Goal: Check status: Check status

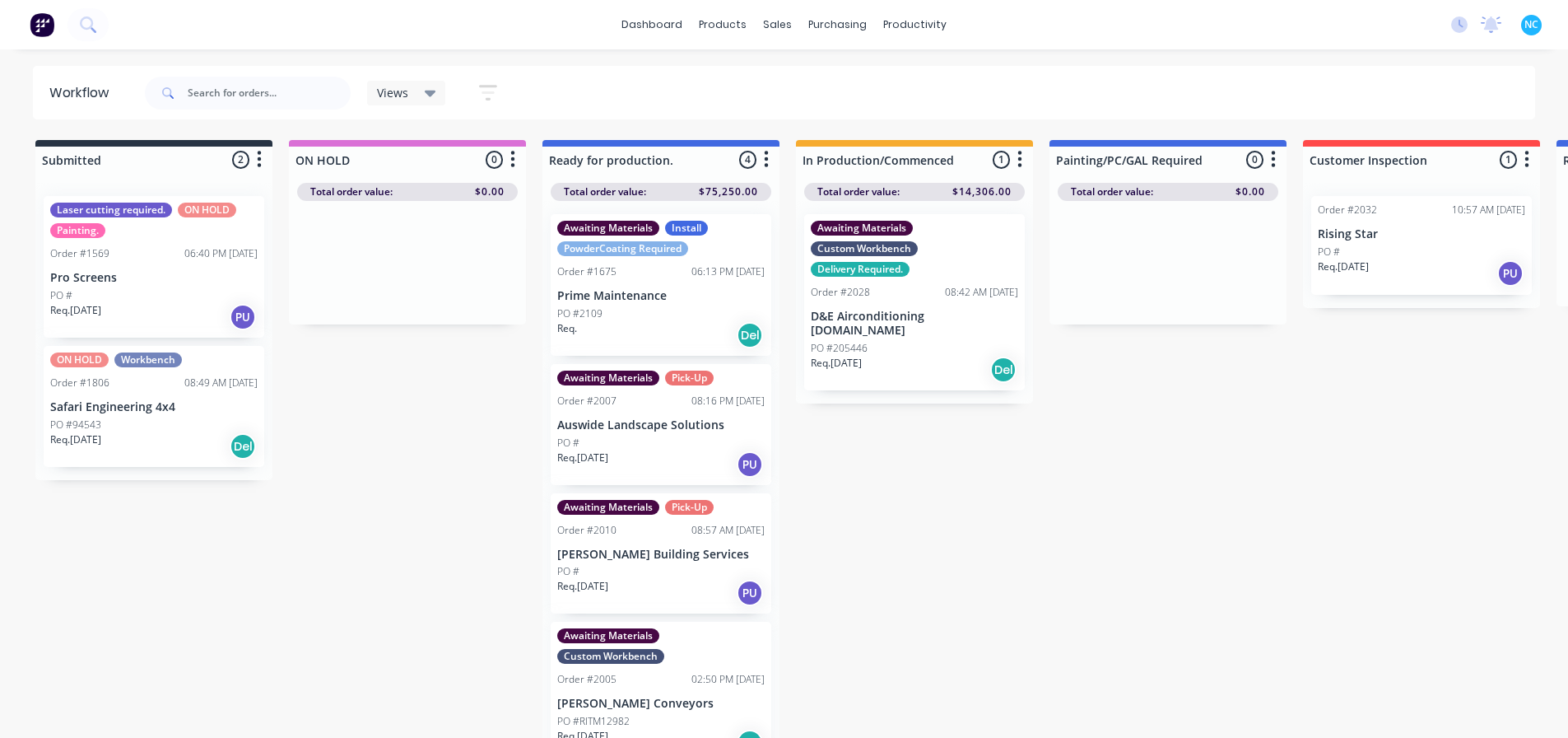
scroll to position [0, 1192]
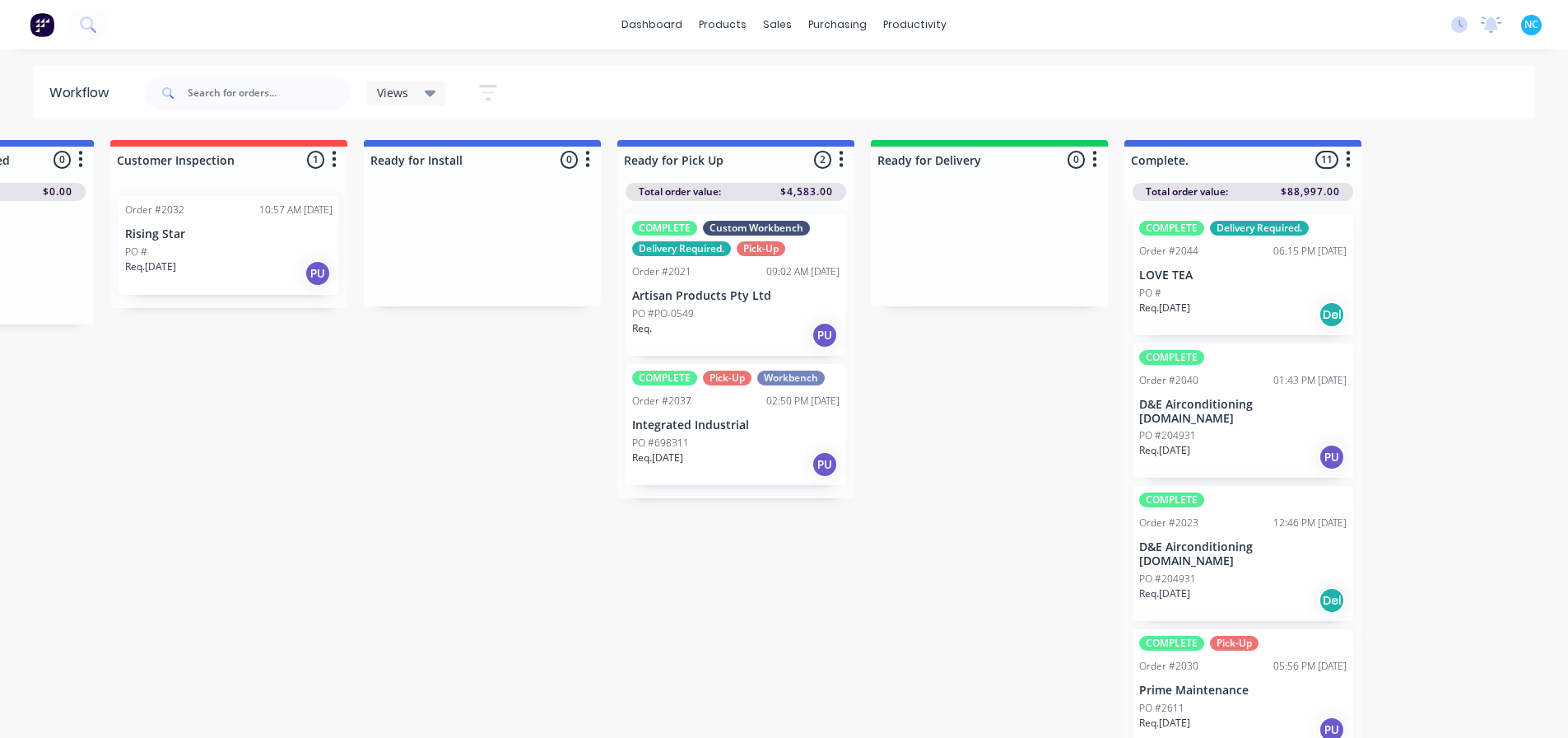
drag, startPoint x: 761, startPoint y: 737, endPoint x: 728, endPoint y: 741, distance: 33.2
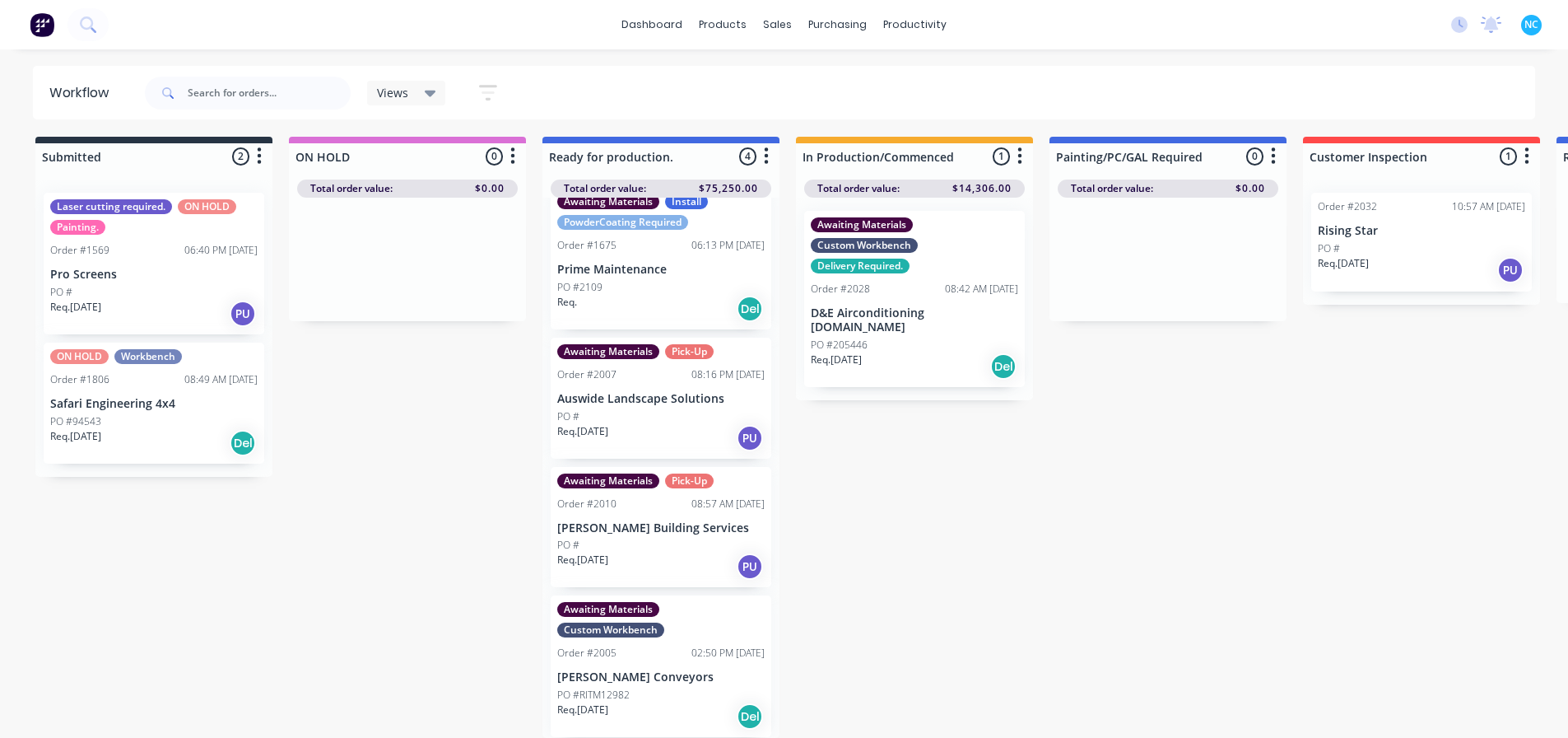
scroll to position [16, 0]
click at [892, 353] on div "Req. 17/09/25 Del" at bounding box center [914, 367] width 207 height 28
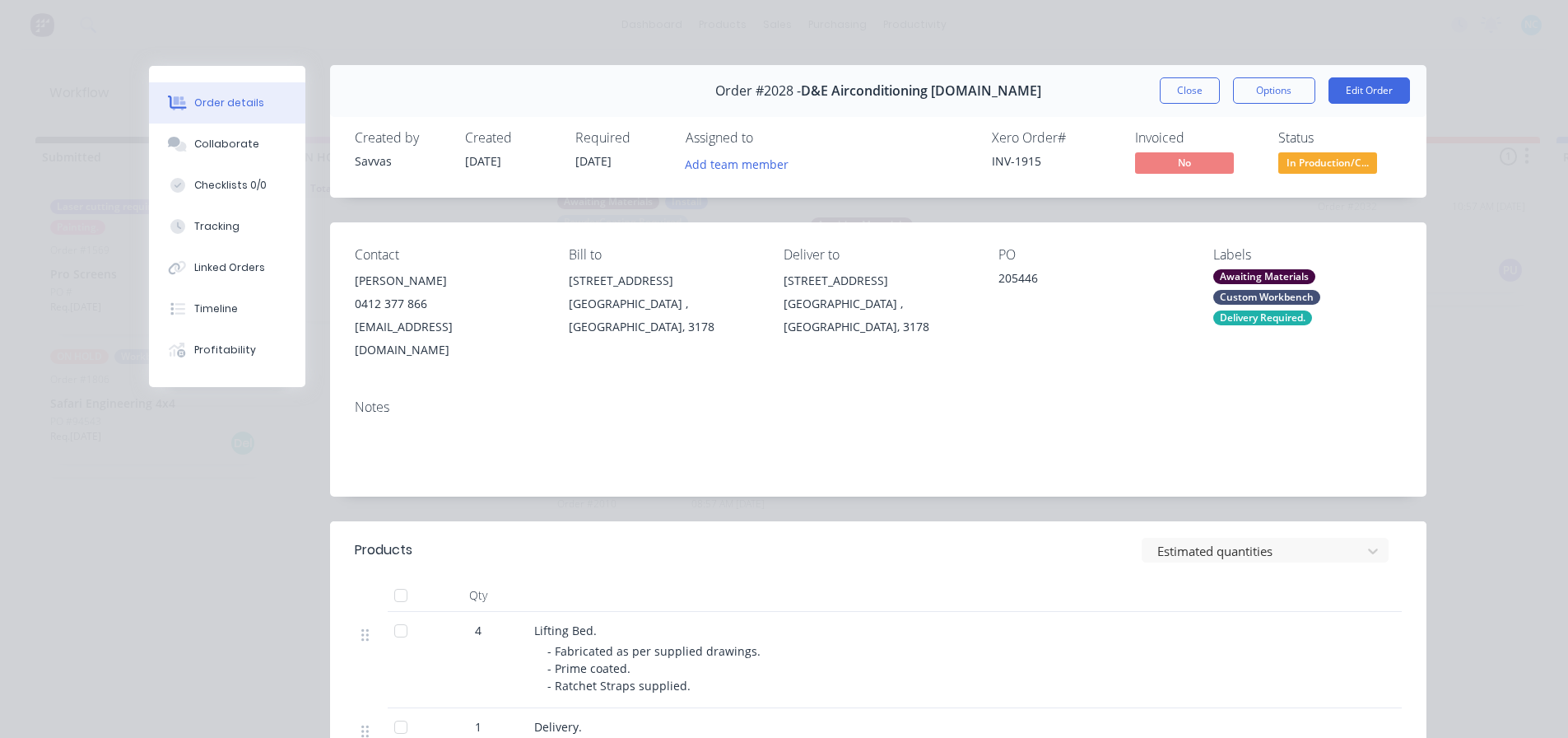
scroll to position [0, 0]
click at [1178, 103] on button "Close" at bounding box center [1190, 91] width 60 height 27
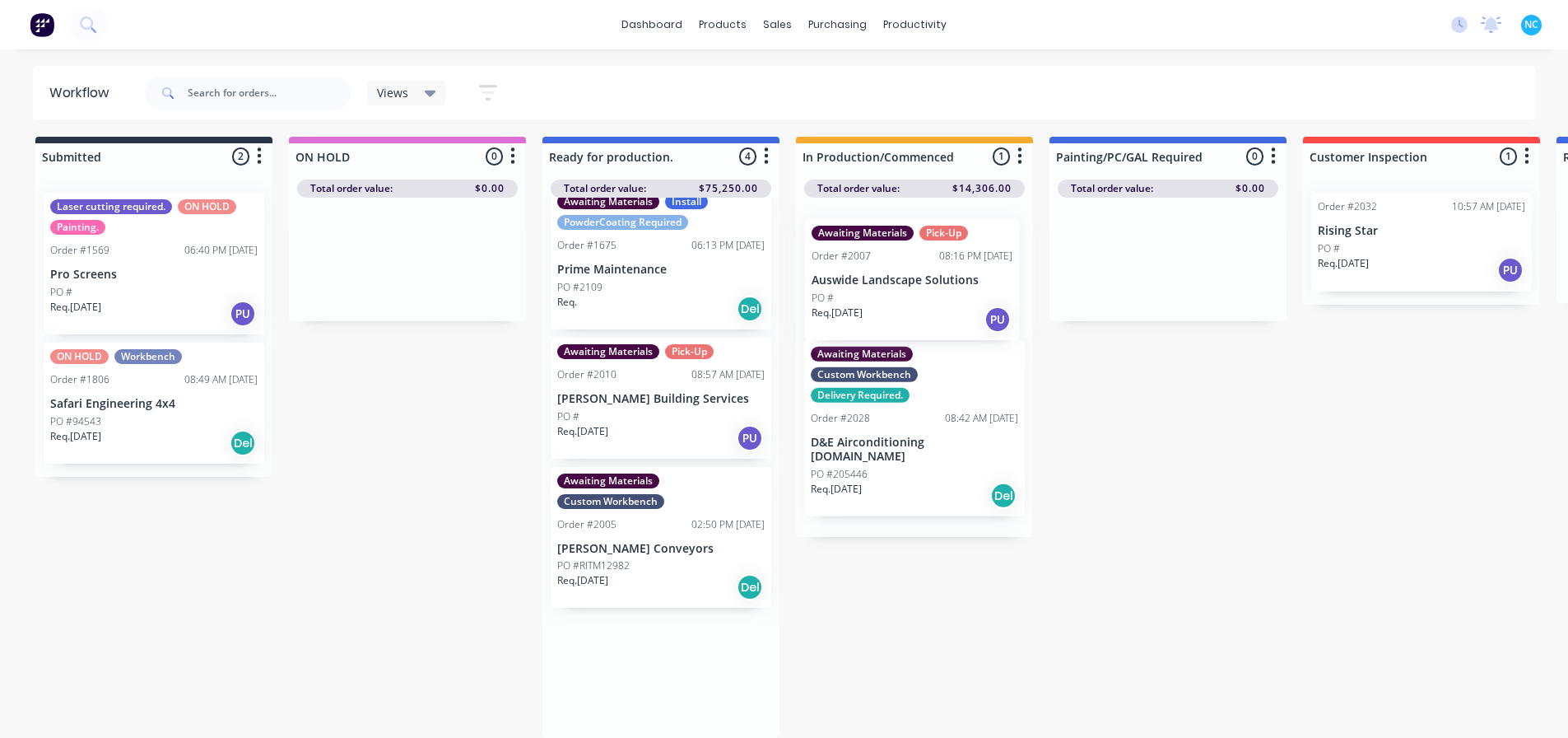
drag, startPoint x: 670, startPoint y: 423, endPoint x: 938, endPoint y: 313, distance: 289.7
click at [938, 313] on div "Submitted 2 Sort By Created date Required date Order number Customer name Most …" at bounding box center [1479, 437] width 2983 height 601
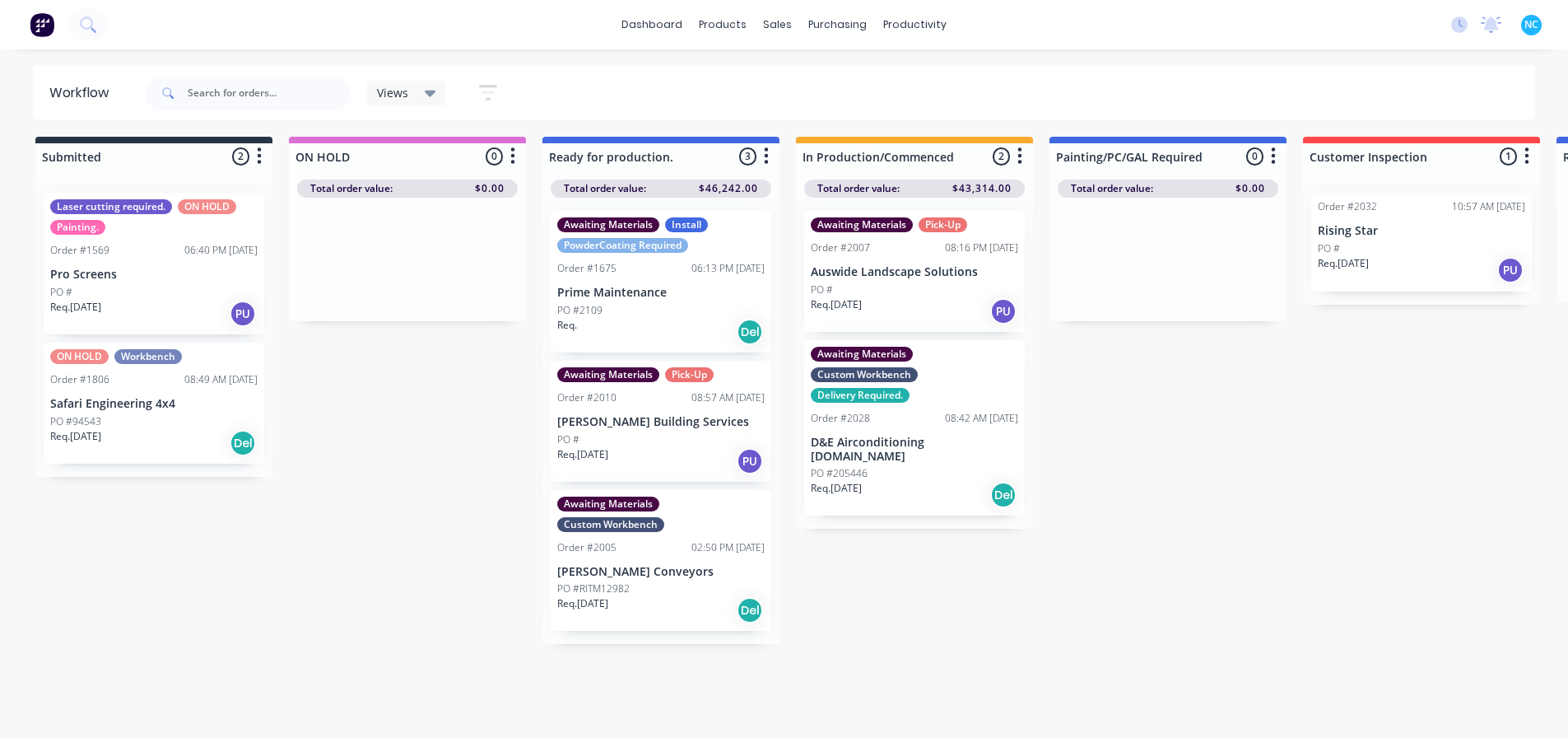
click at [338, 543] on div "Submitted 2 Sort By Created date Required date Order number Customer name Most …" at bounding box center [1479, 437] width 2983 height 601
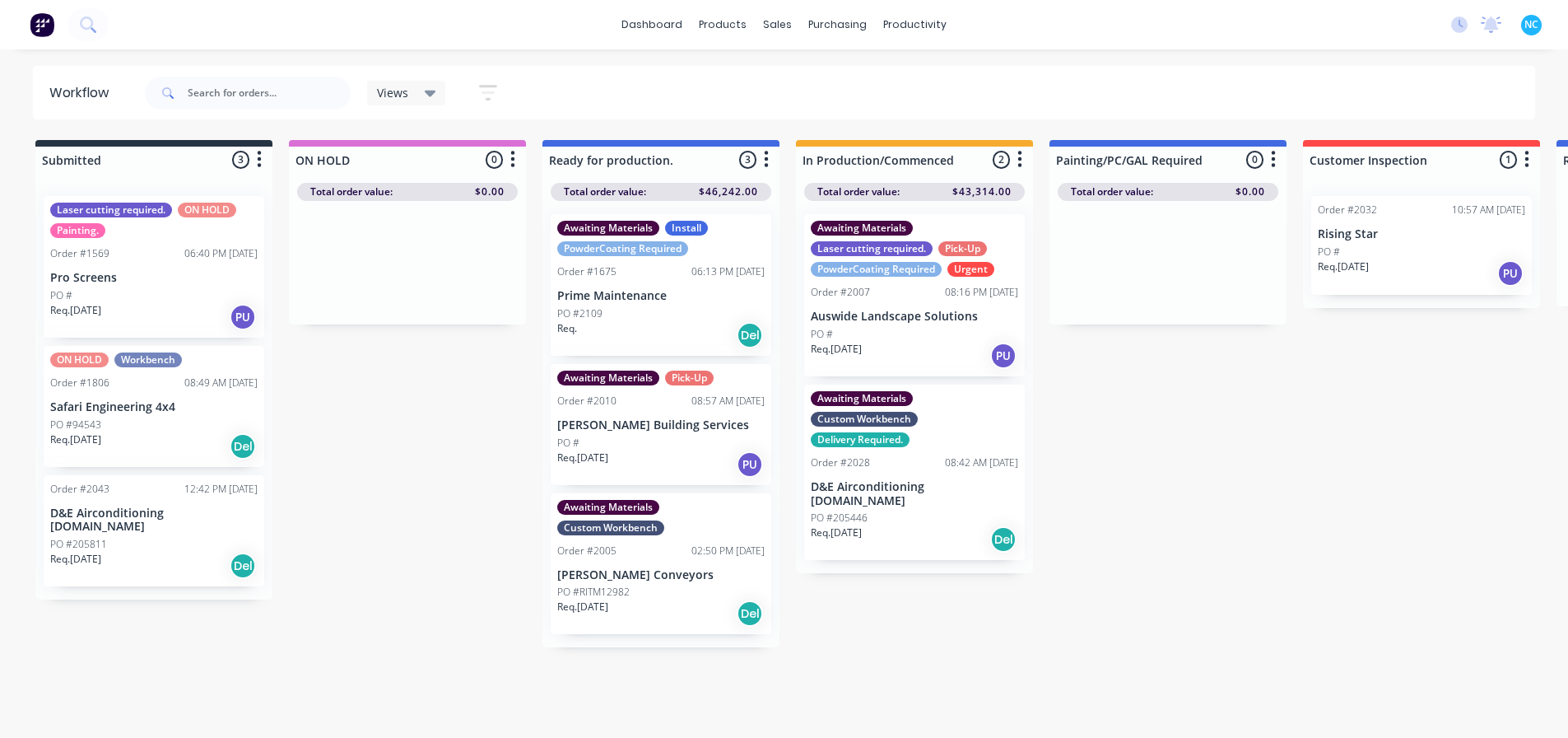
click at [148, 552] on div "Req. [DATE] Del" at bounding box center [154, 566] width 207 height 28
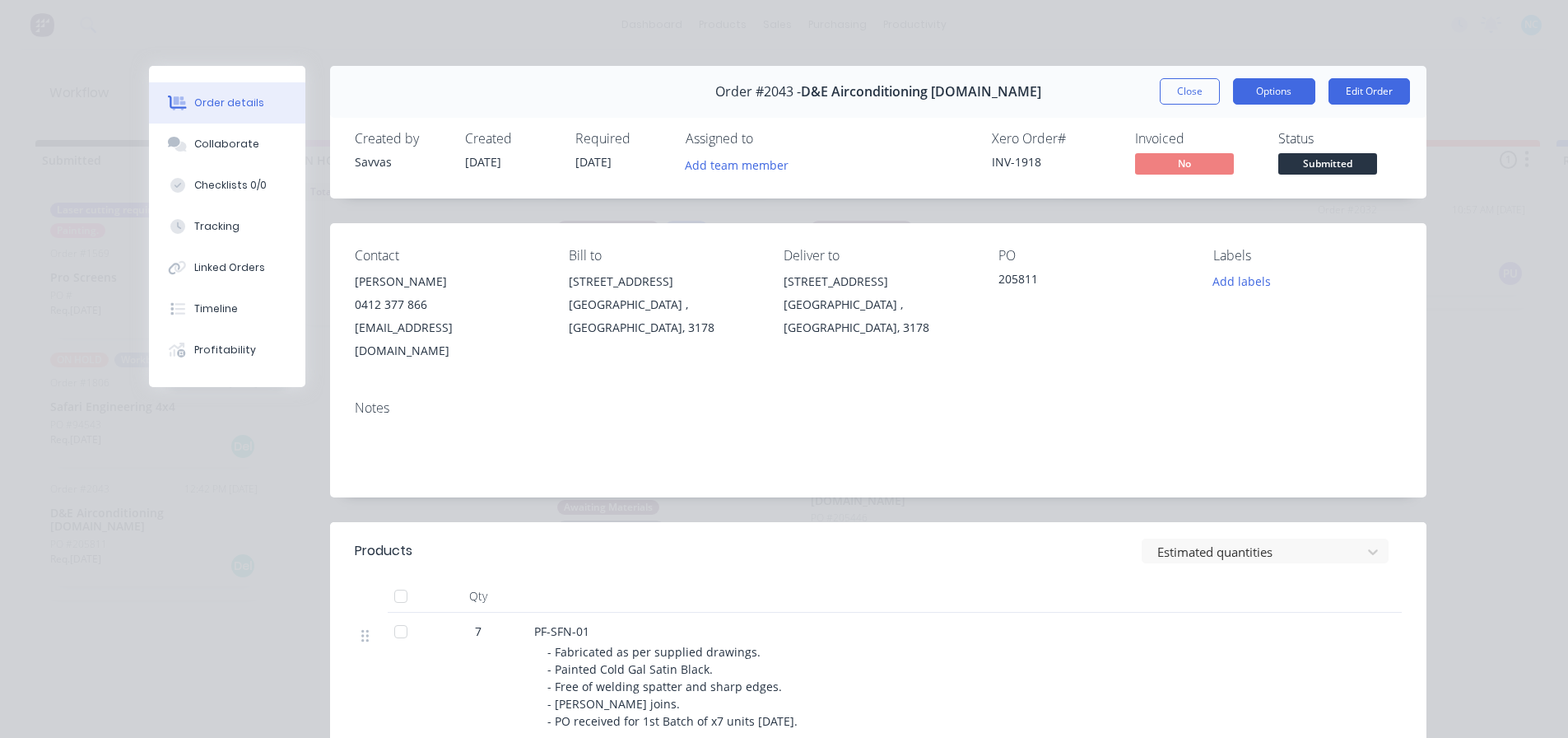
click at [1256, 88] on button "Options" at bounding box center [1273, 91] width 82 height 27
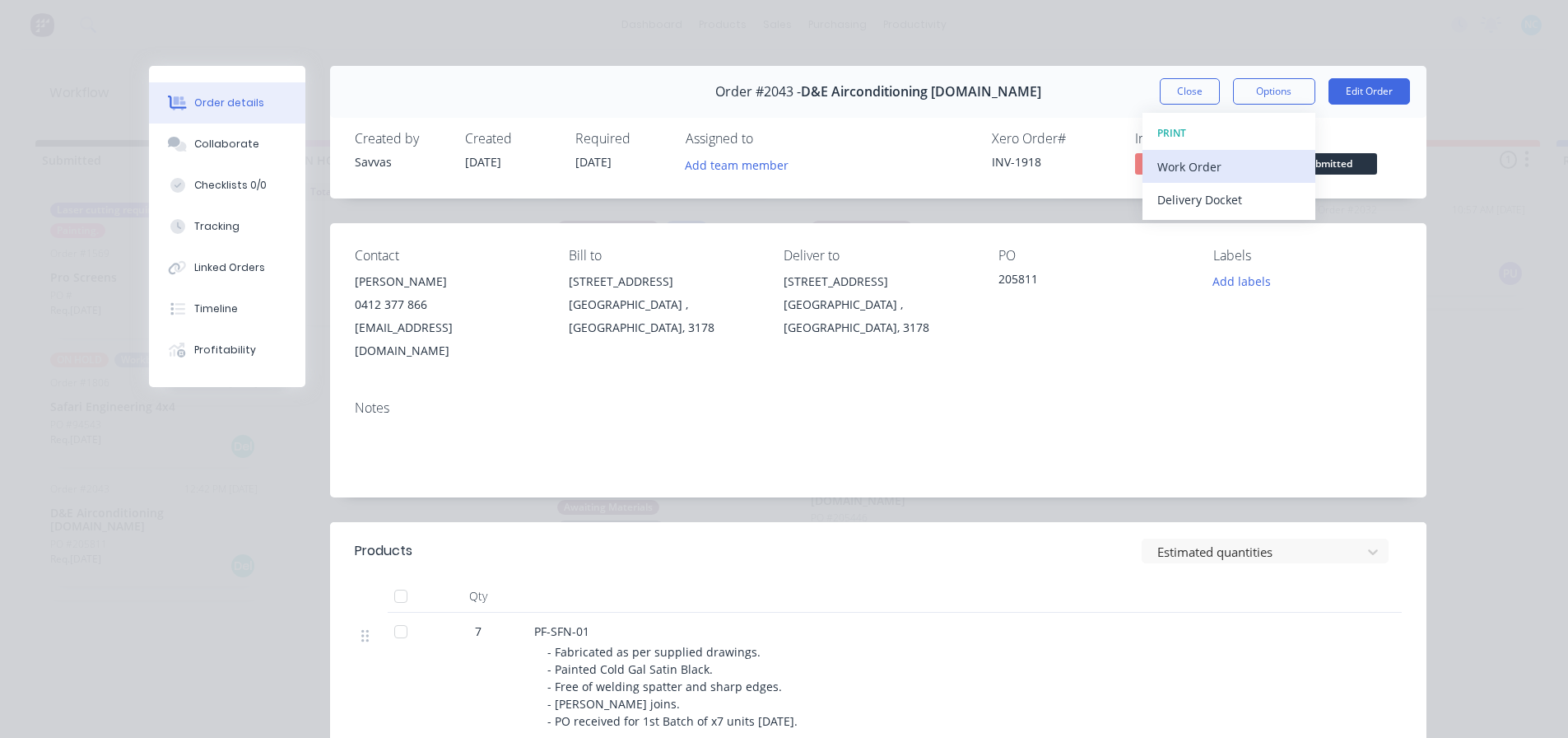
click at [1247, 167] on div "Work Order" at bounding box center [1229, 166] width 144 height 24
click at [1220, 203] on div "Standard" at bounding box center [1229, 199] width 144 height 24
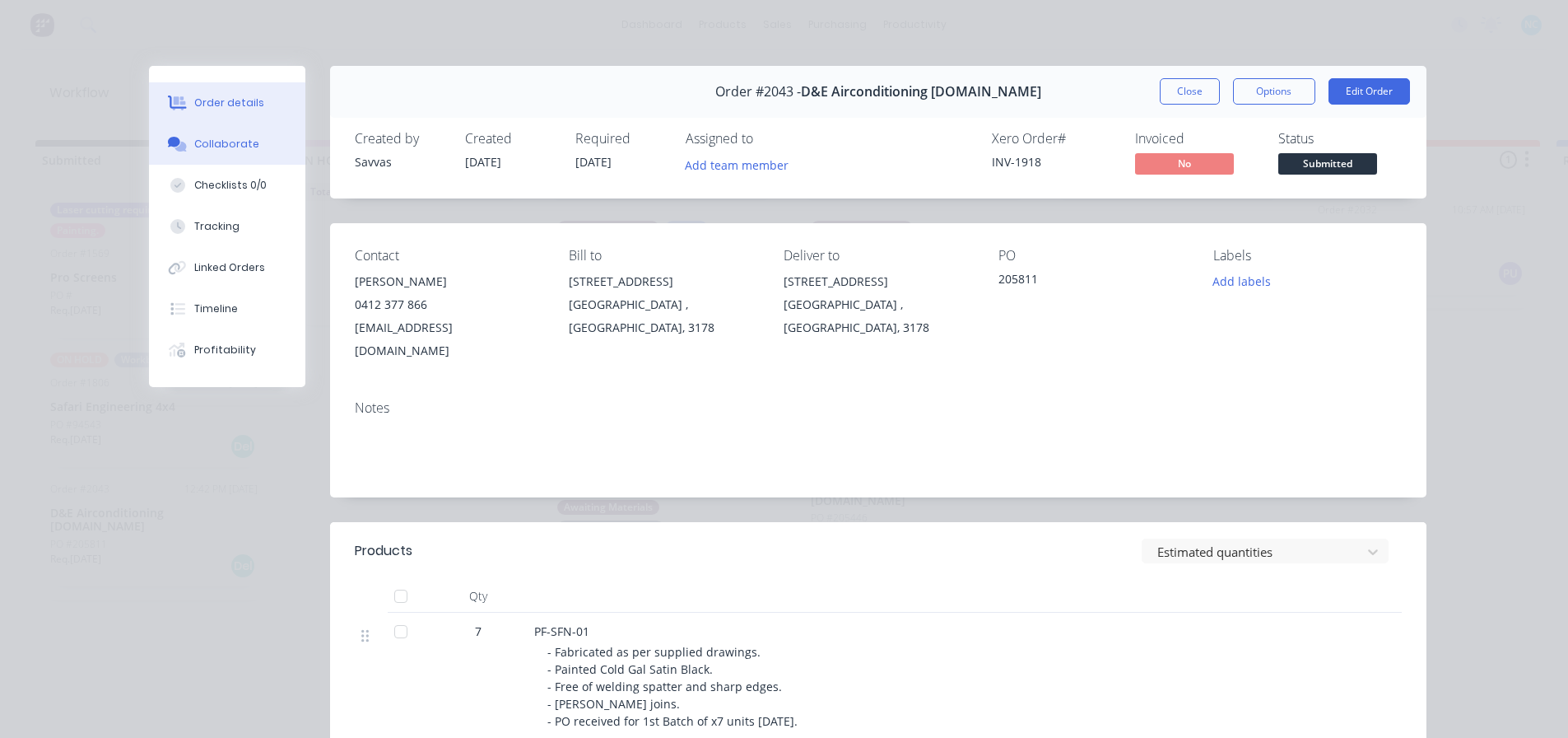
click at [230, 149] on div "Collaborate" at bounding box center [226, 144] width 65 height 15
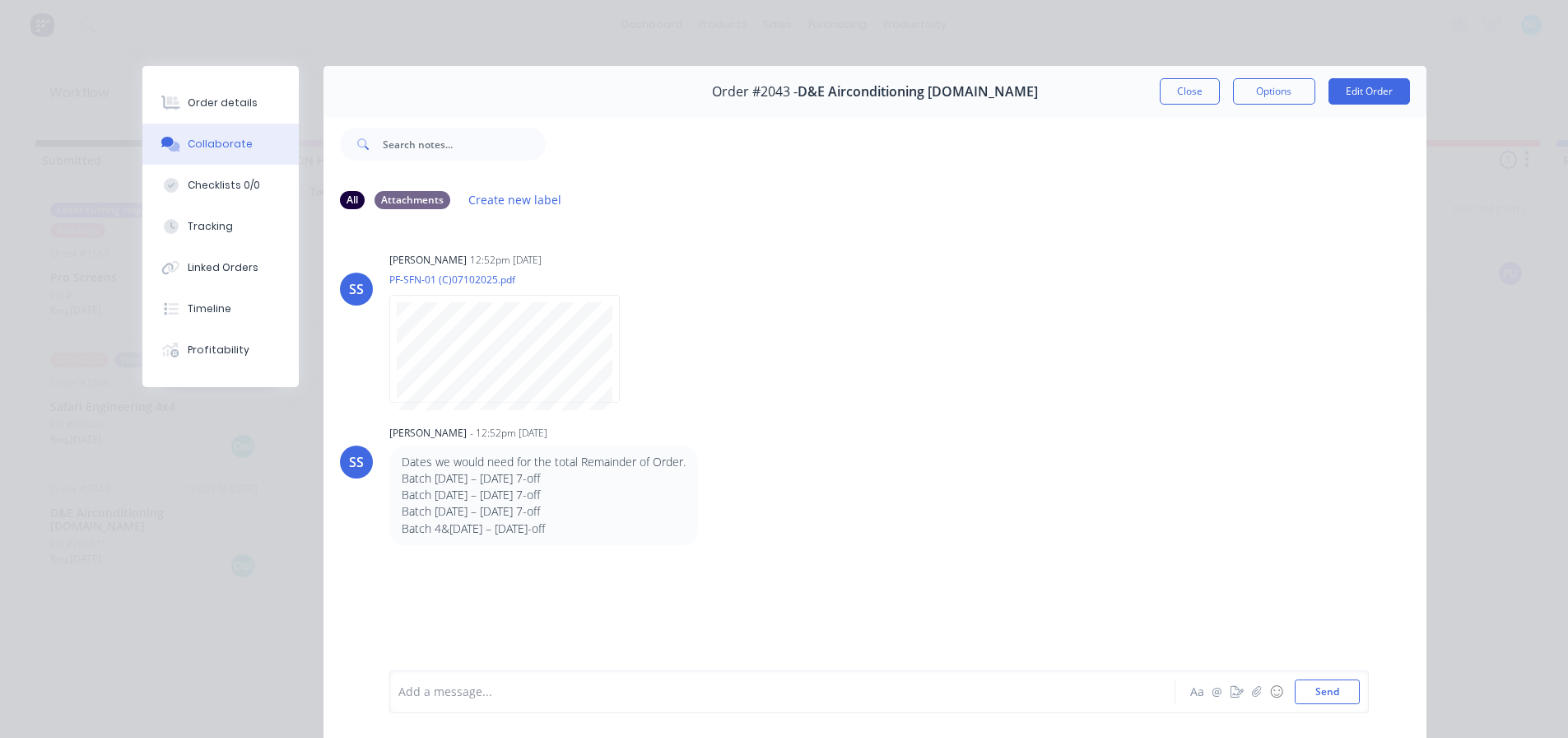
click at [222, 74] on div "Order details Collaborate Checklists 0/0 Tracking Linked Orders Timeline Profit…" at bounding box center [221, 226] width 156 height 321
click at [239, 97] on div "Order details" at bounding box center [222, 103] width 70 height 15
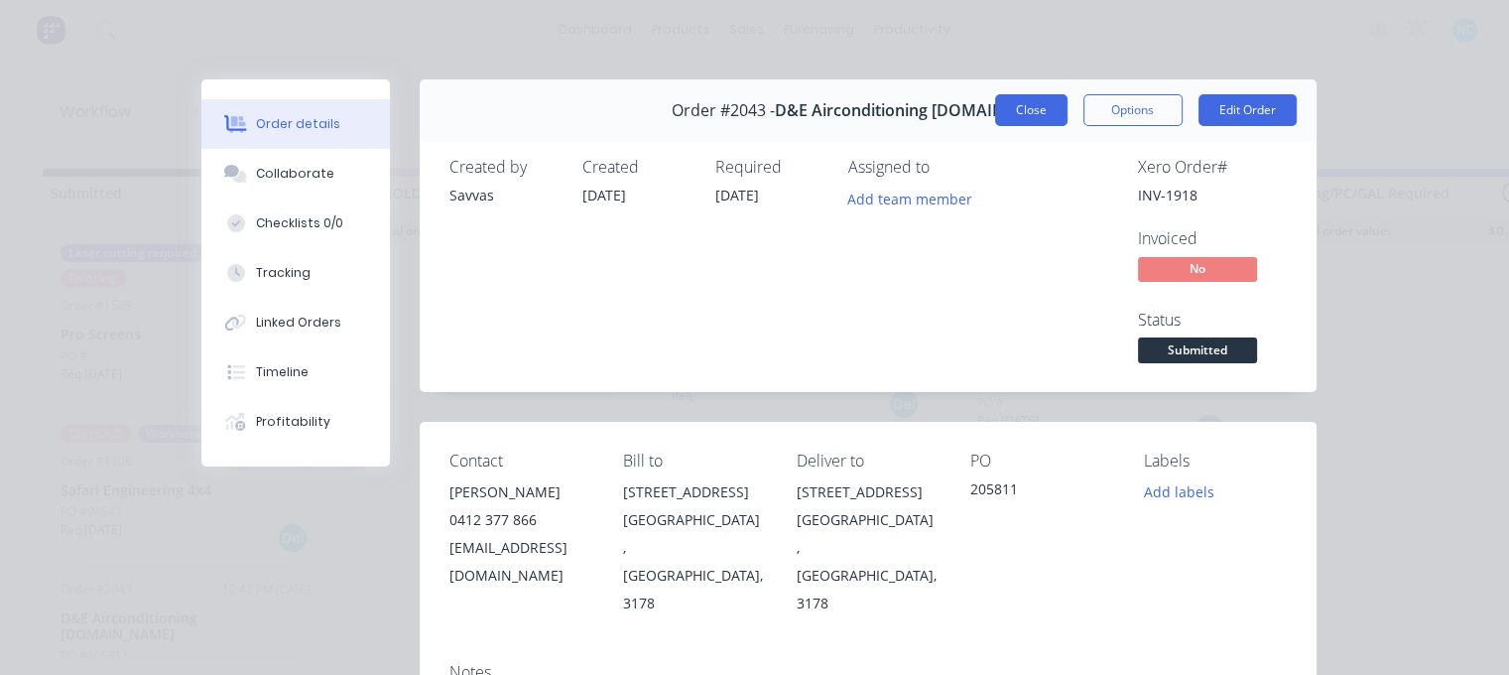
click at [1057, 104] on button "Close" at bounding box center [1031, 110] width 72 height 32
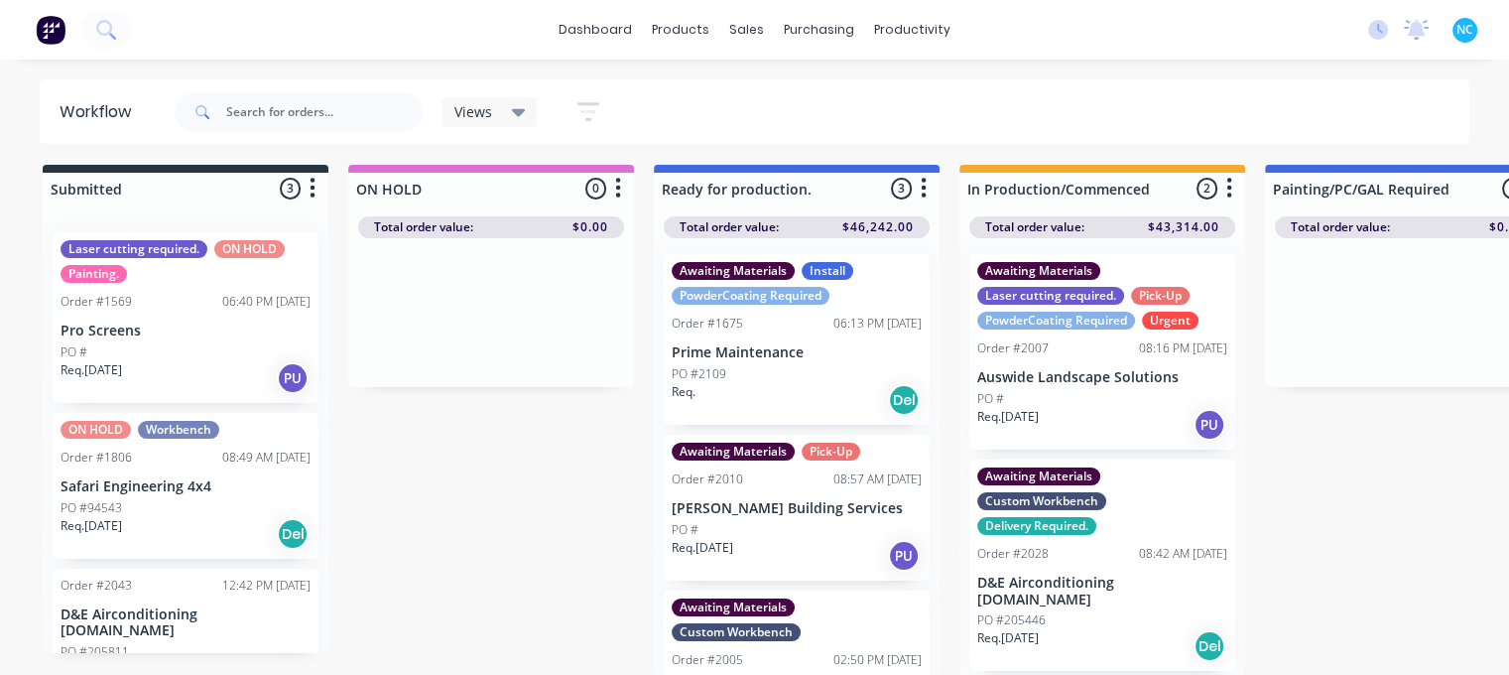
scroll to position [19, 0]
click at [183, 661] on div "Req. [DATE] Del" at bounding box center [186, 678] width 250 height 34
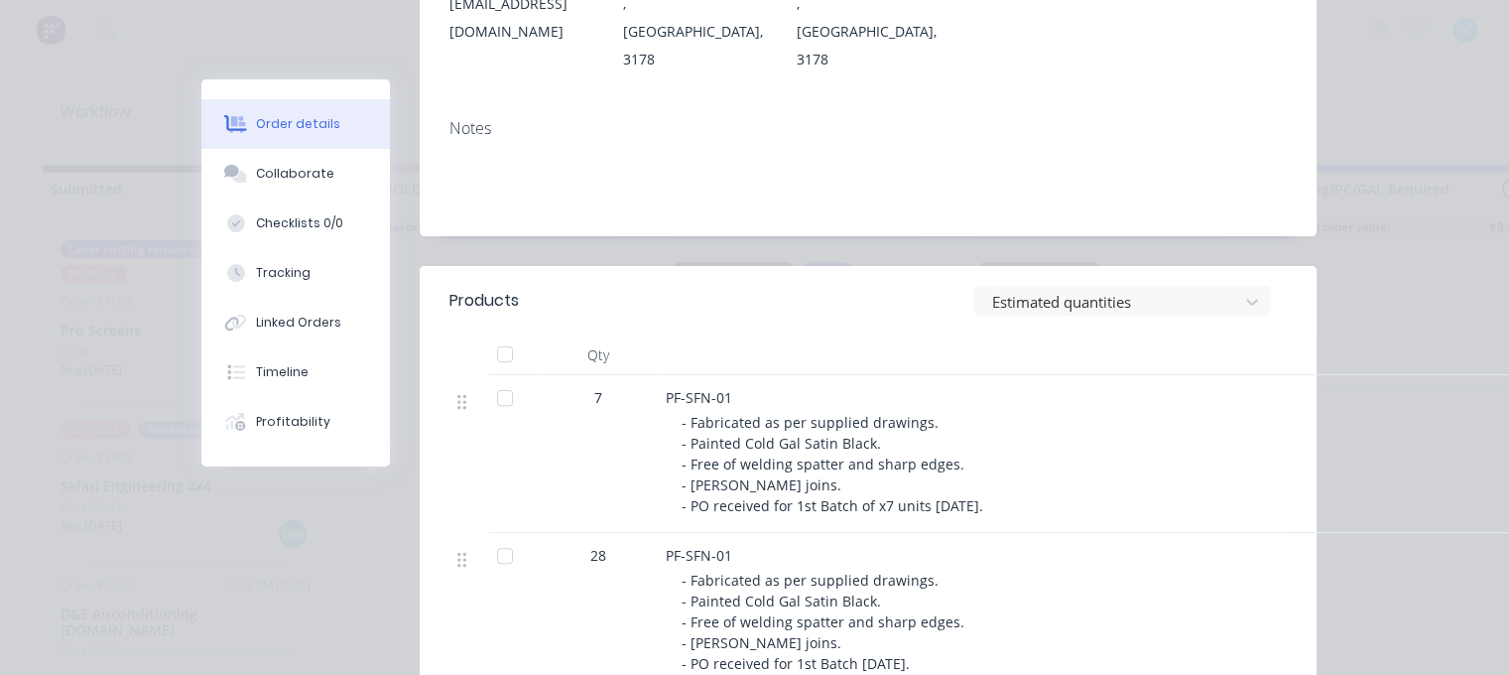
scroll to position [496, 0]
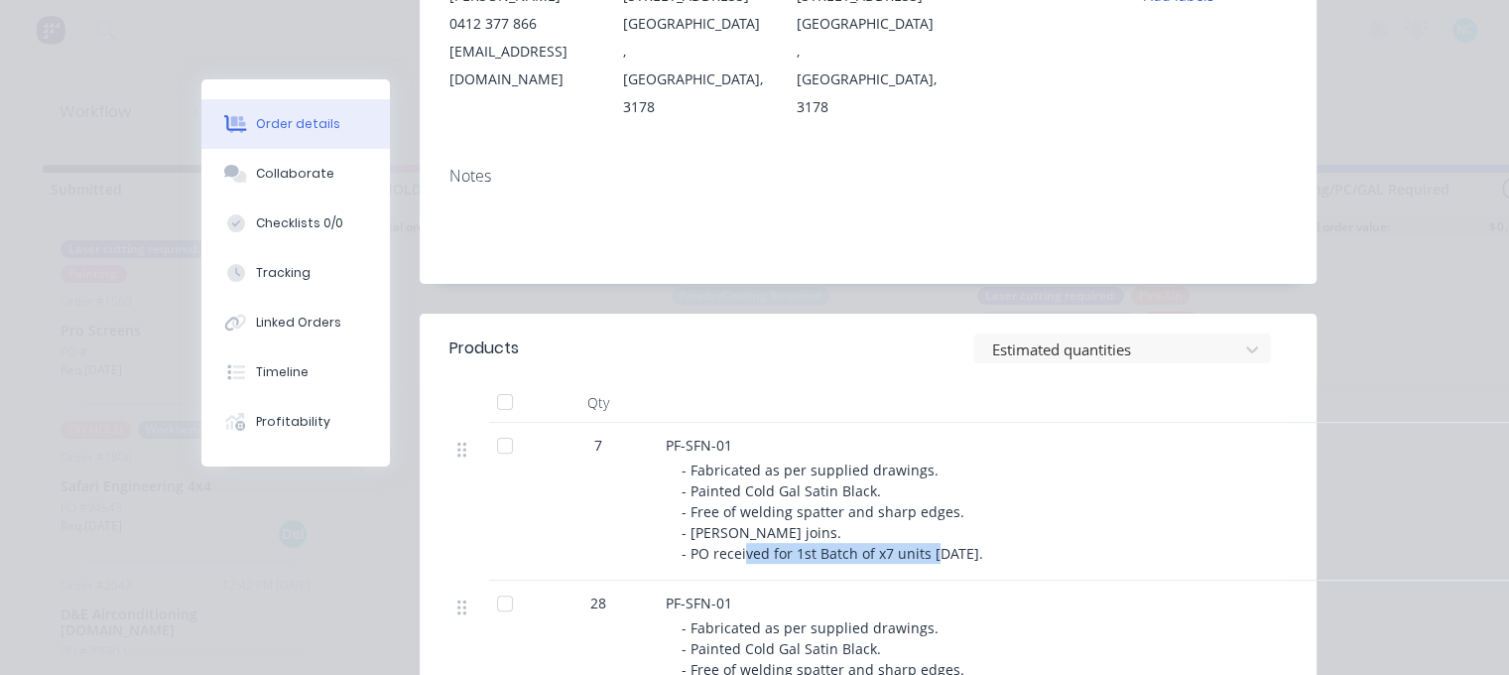
drag, startPoint x: 794, startPoint y: 527, endPoint x: 992, endPoint y: 528, distance: 198.4
click at [983, 528] on span "- Fabricated as per supplied drawings. - Painted Cold Gal Satin Black. - Free o…" at bounding box center [832, 511] width 302 height 102
click at [798, 333] on div "Estimated quantities" at bounding box center [957, 348] width 660 height 30
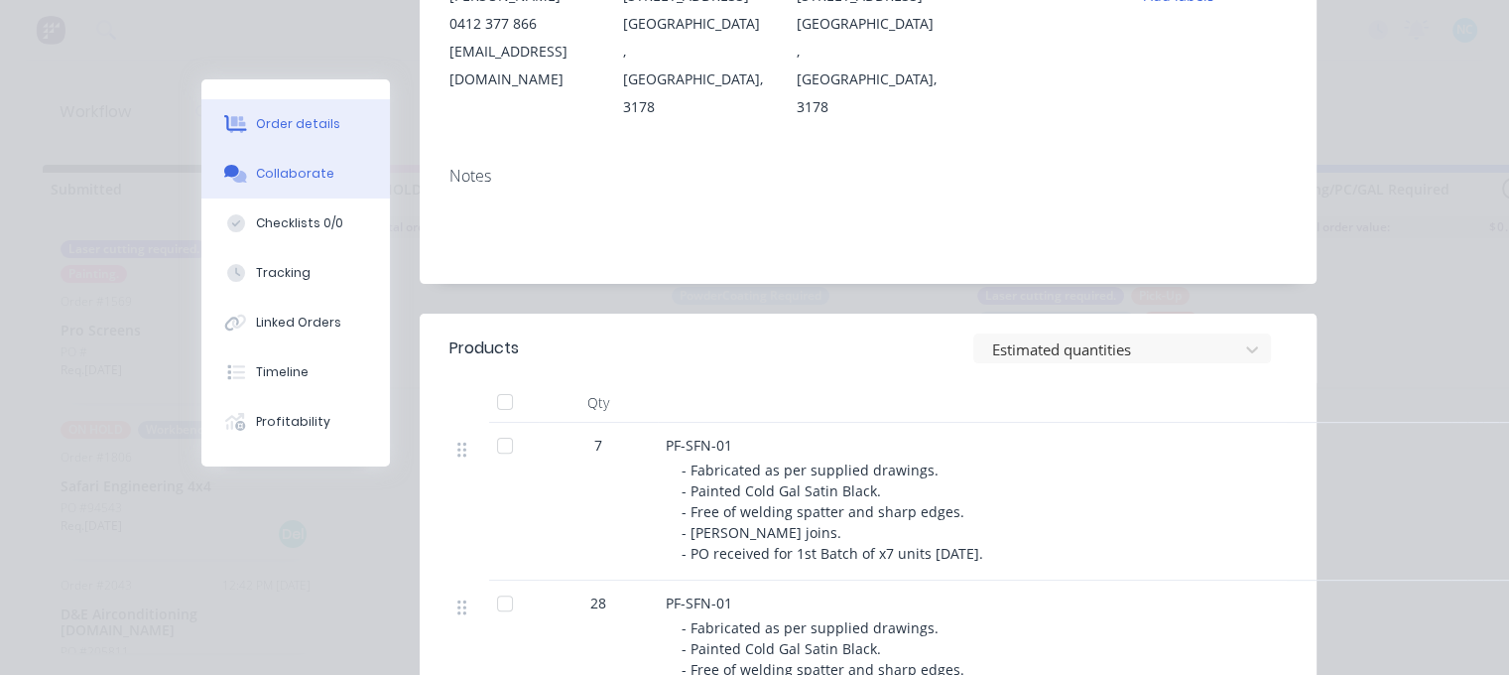
click at [337, 162] on button "Collaborate" at bounding box center [295, 174] width 188 height 50
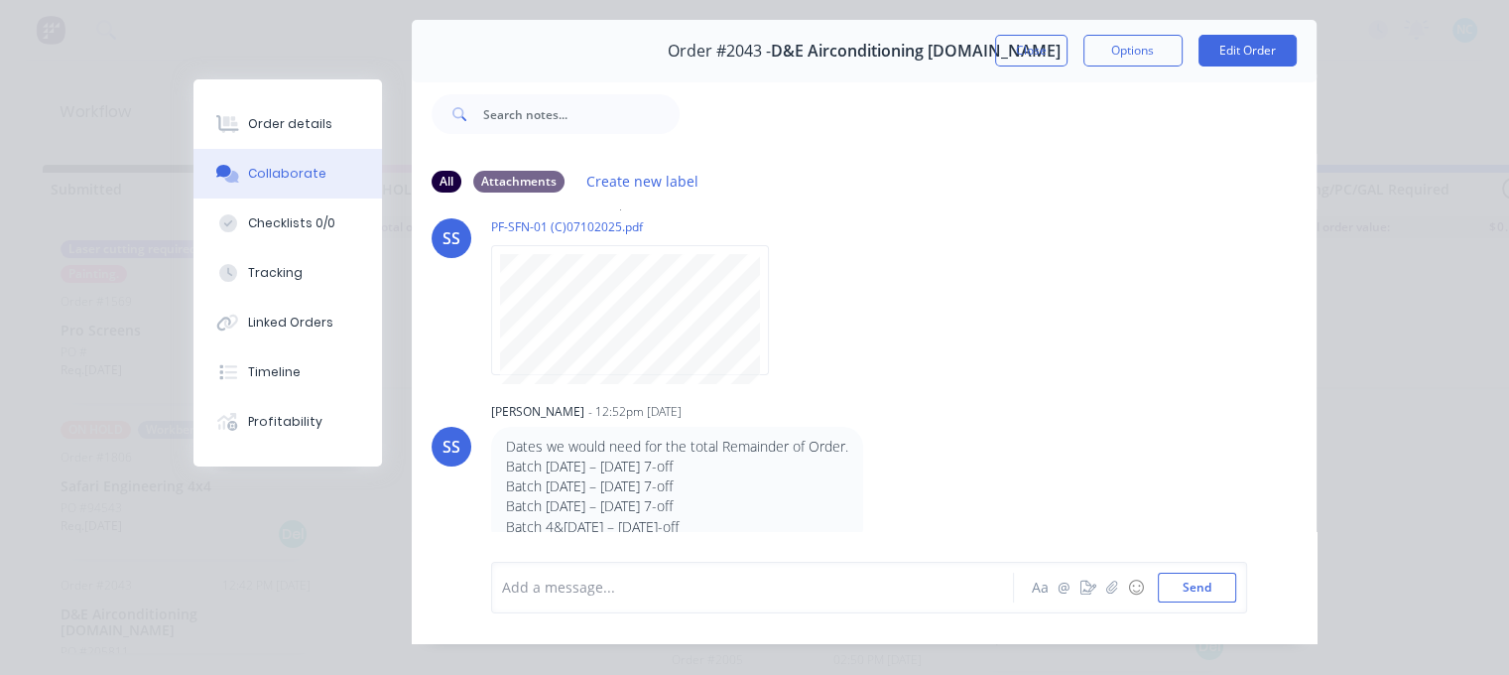
scroll to position [103, 0]
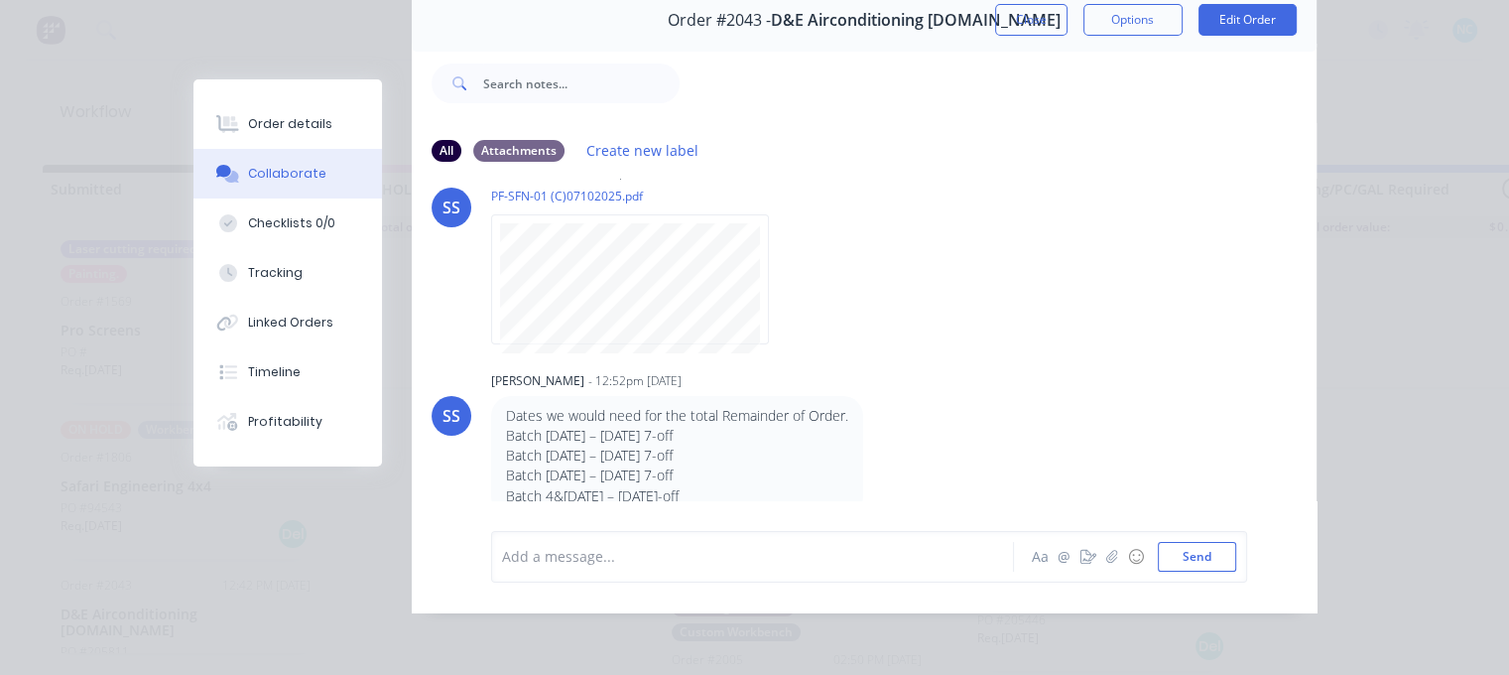
drag, startPoint x: 648, startPoint y: 417, endPoint x: 675, endPoint y: 420, distance: 26.9
click at [675, 426] on p "Batch [DATE] – [DATE] 7-off" at bounding box center [677, 436] width 342 height 20
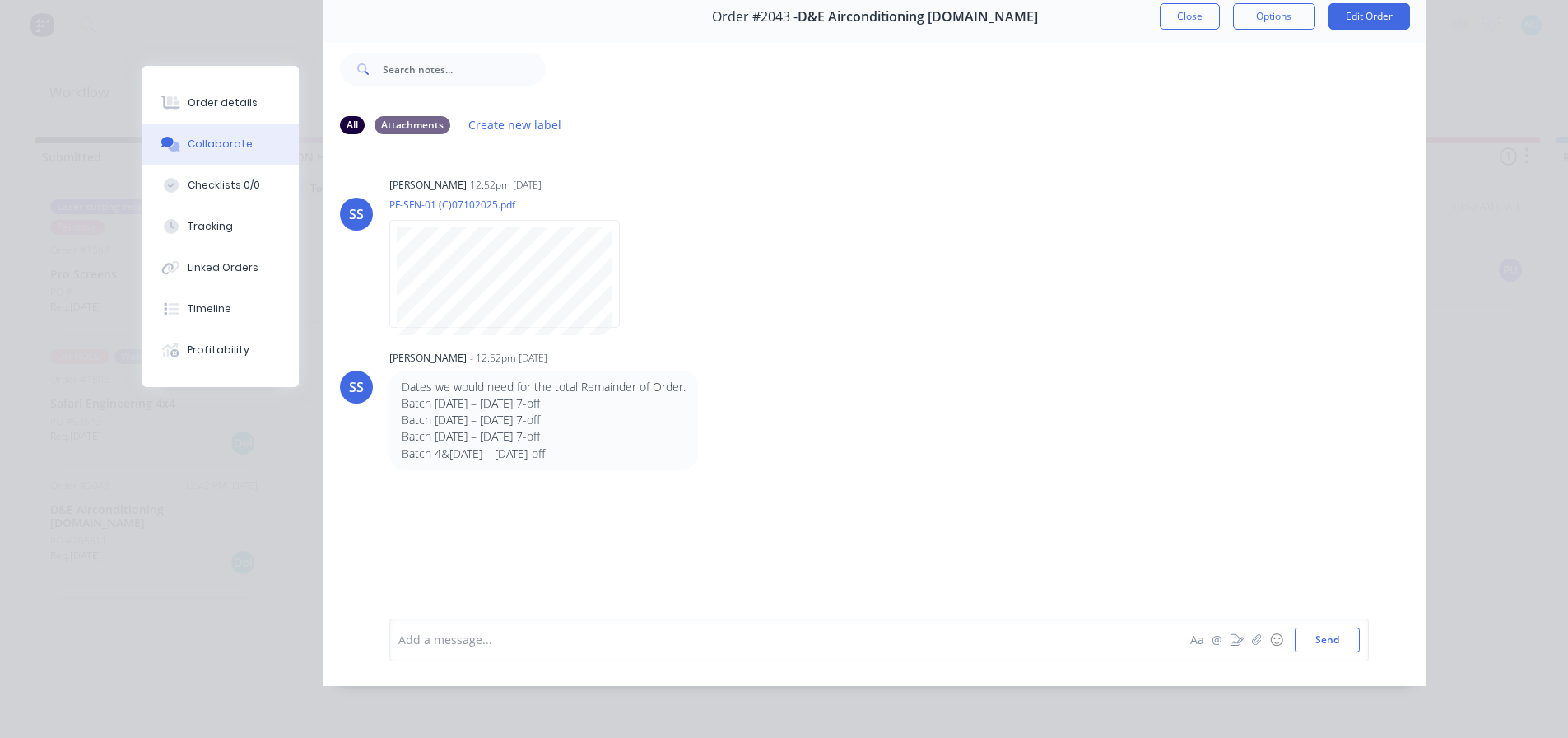
scroll to position [0, 0]
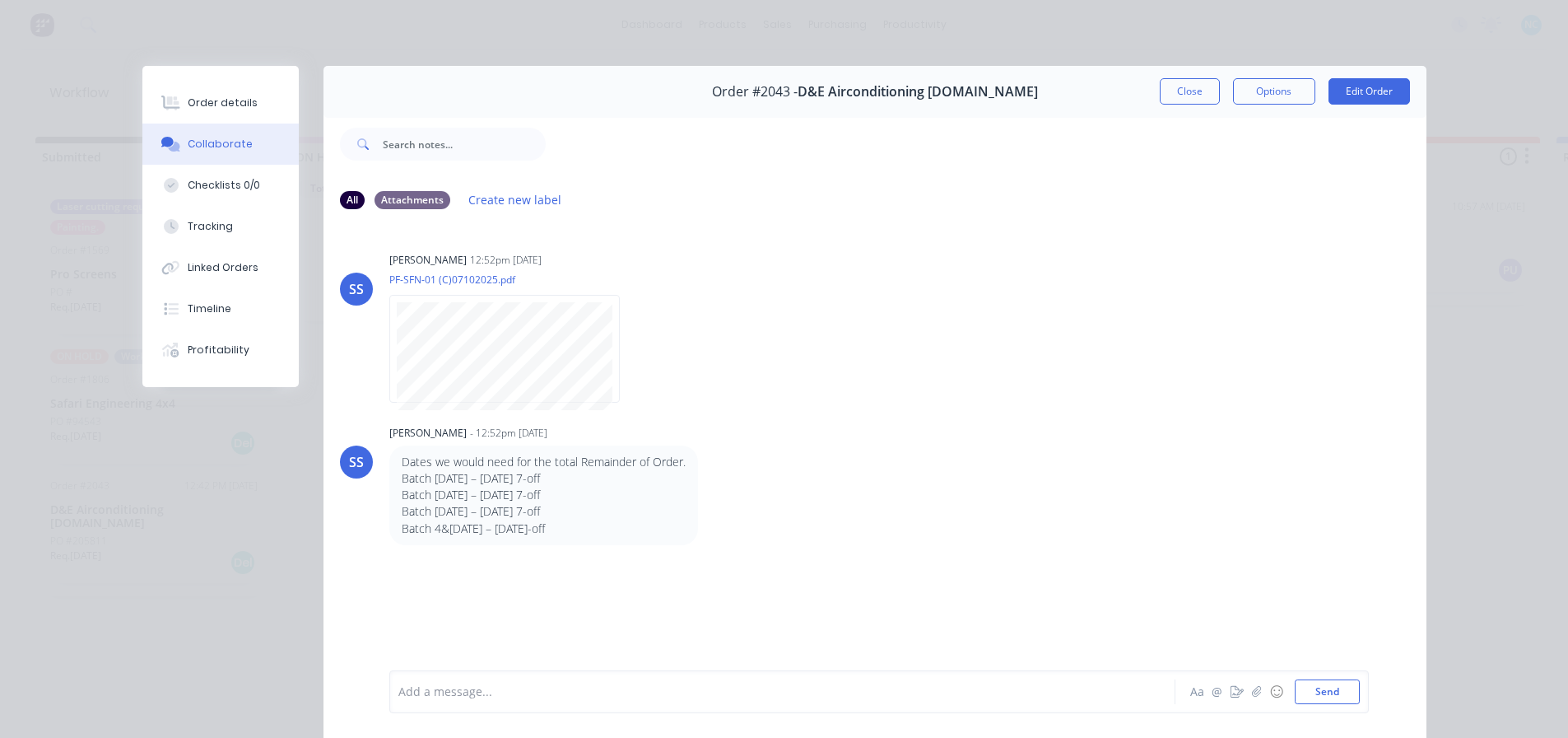
click at [1028, 89] on div "Order #2043 - D&E Airconditioning [DOMAIN_NAME] Close Options Edit Order" at bounding box center [874, 91] width 1103 height 51
click at [1205, 120] on div at bounding box center [986, 144] width 880 height 66
click at [1194, 97] on button "Close" at bounding box center [1190, 91] width 60 height 27
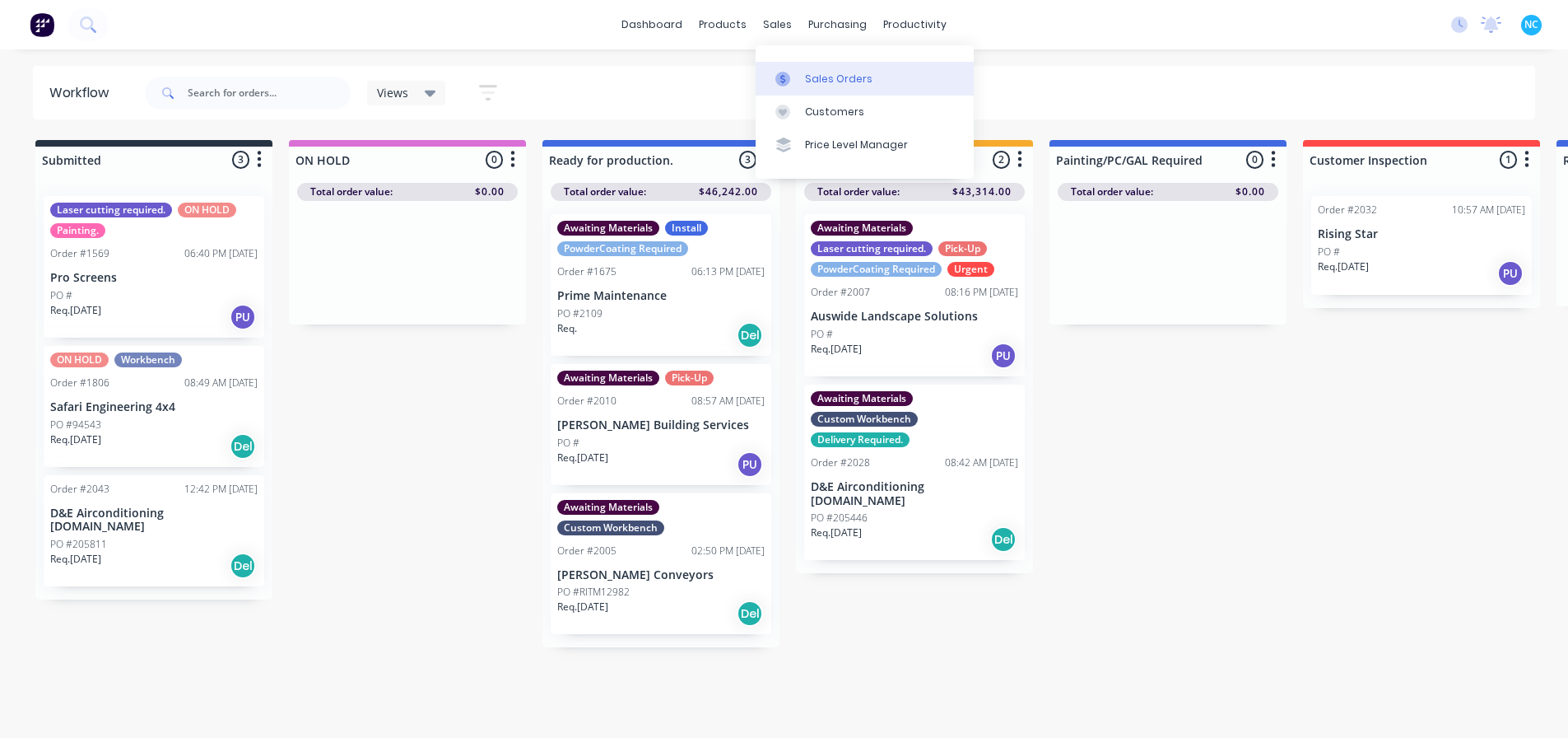
click at [799, 64] on link "Sales Orders" at bounding box center [864, 78] width 218 height 33
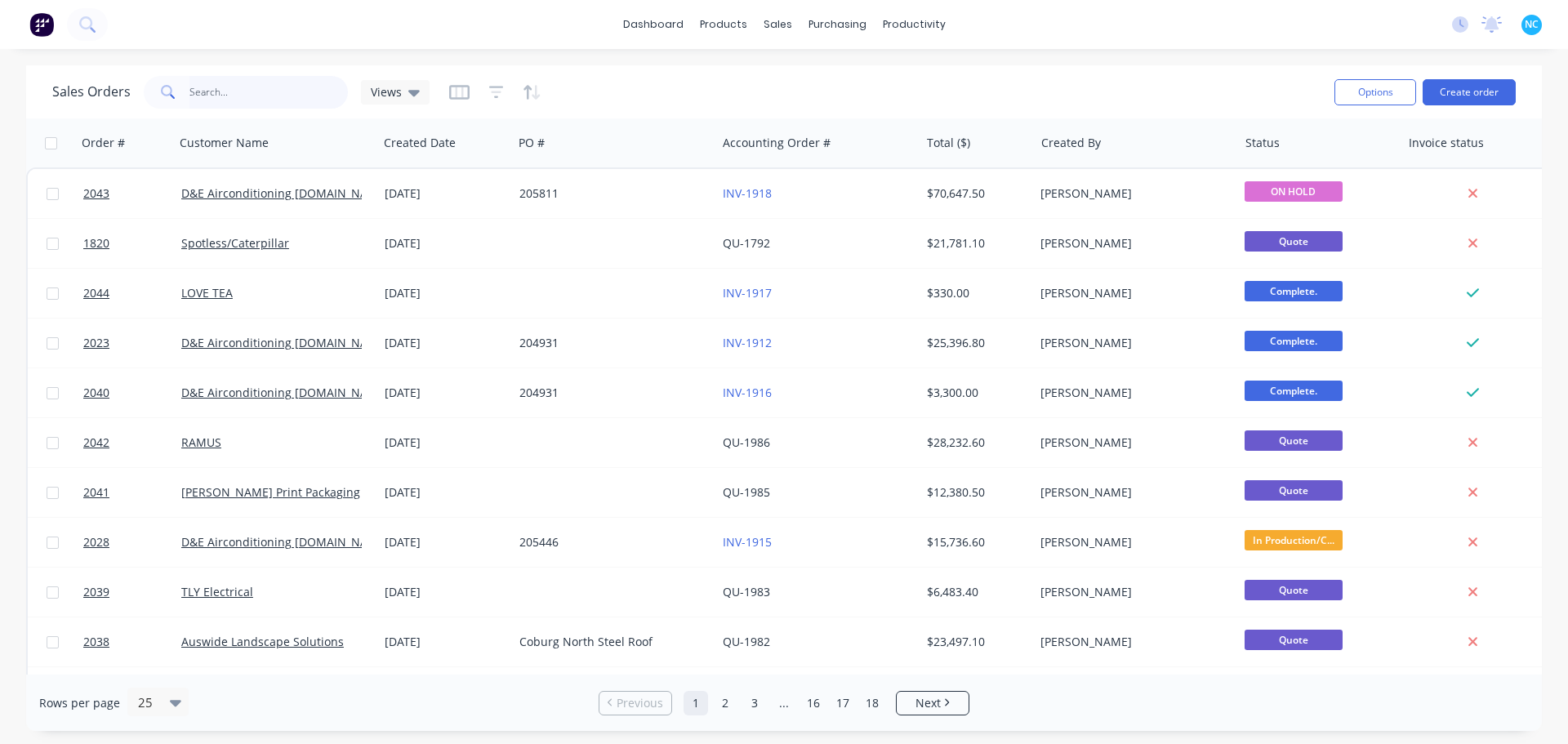
click at [200, 92] on input "text" at bounding box center [268, 92] width 159 height 33
type input "1873"
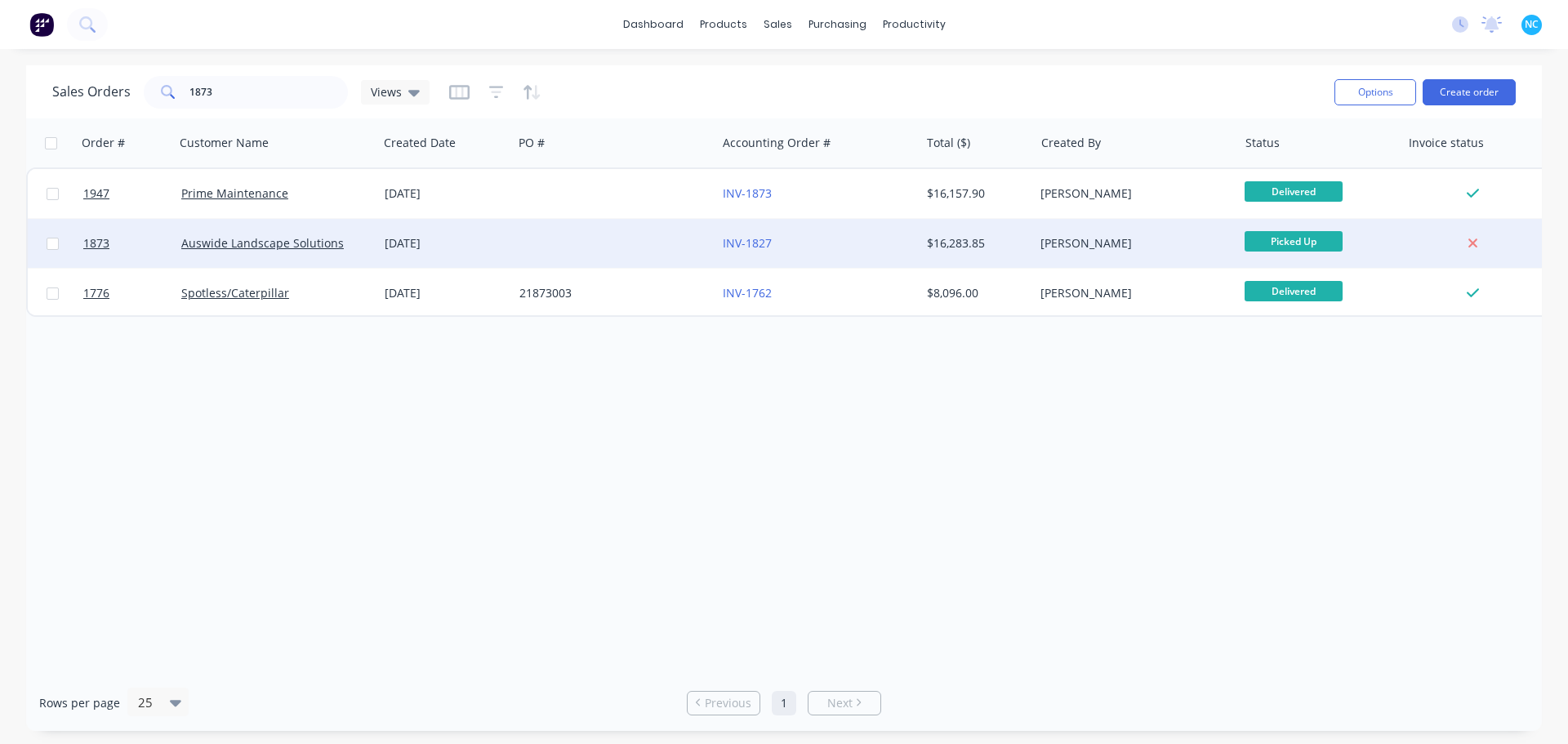
click at [248, 251] on div "Auswide Landscape Solutions" at bounding box center [272, 244] width 181 height 16
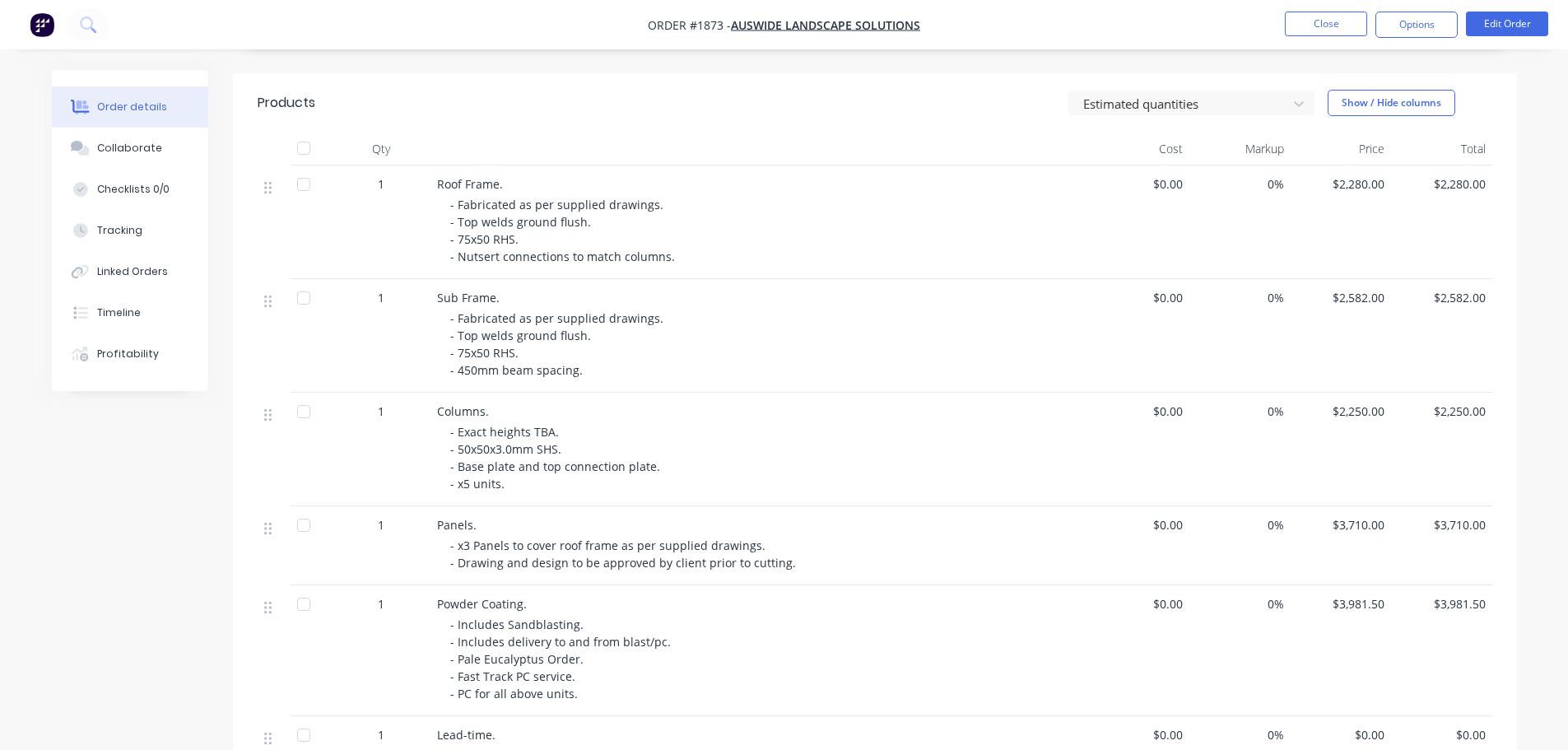
scroll to position [494, 0]
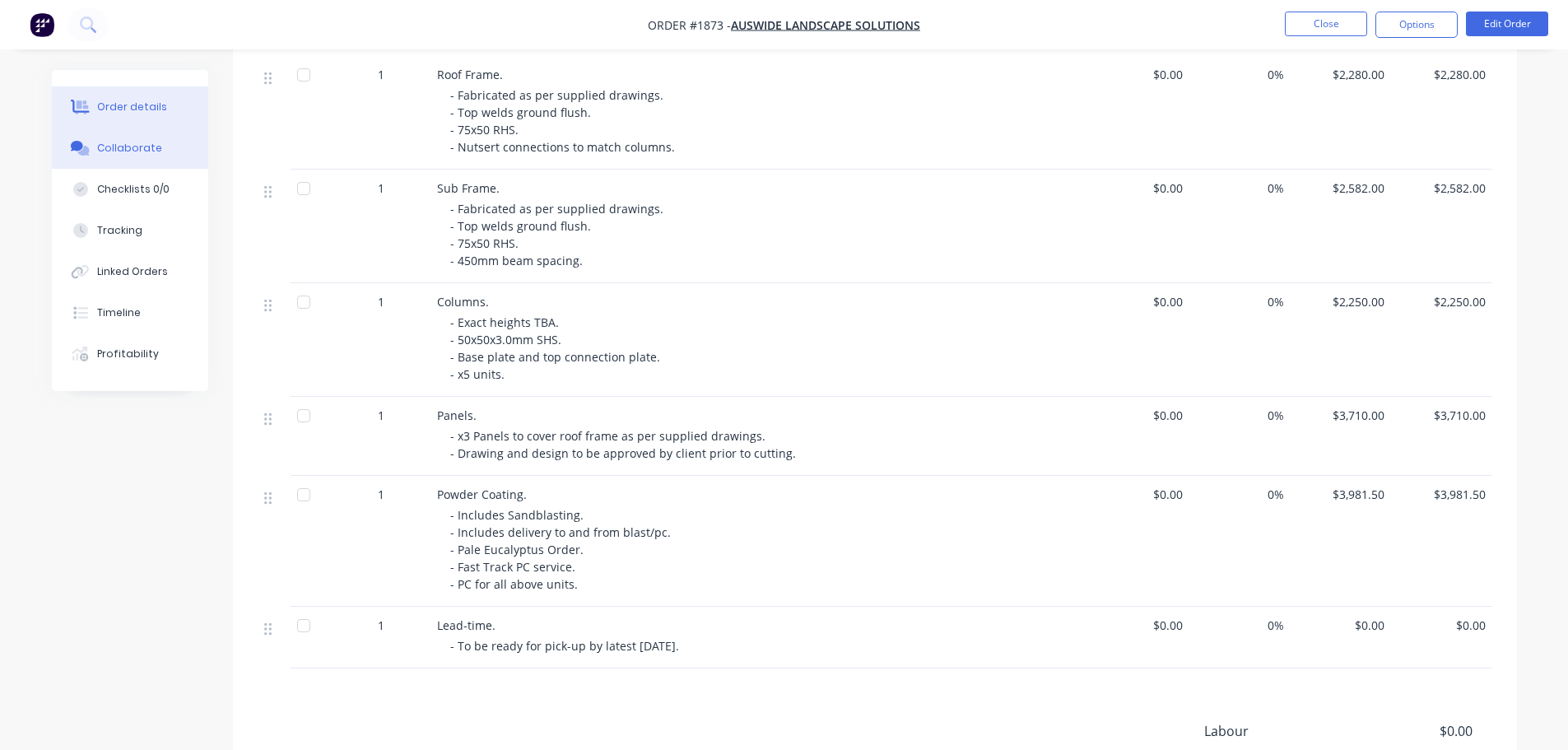
click at [183, 154] on button "Collaborate" at bounding box center [129, 149] width 156 height 41
